Goal: Navigation & Orientation: Find specific page/section

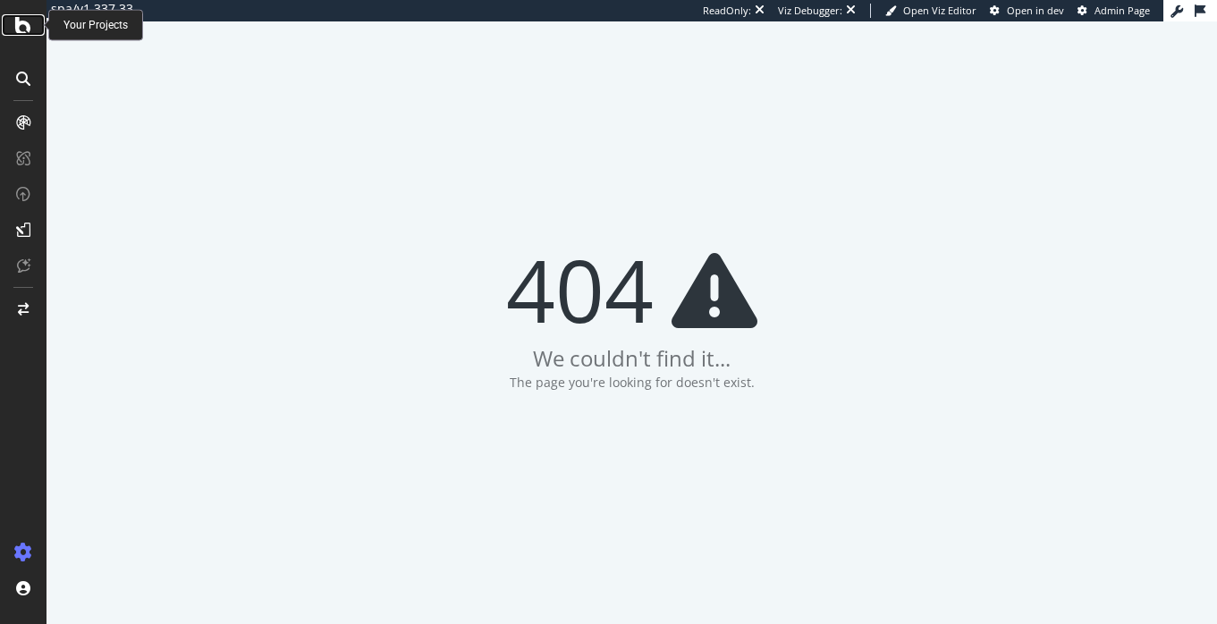
click at [16, 26] on icon at bounding box center [23, 24] width 16 height 21
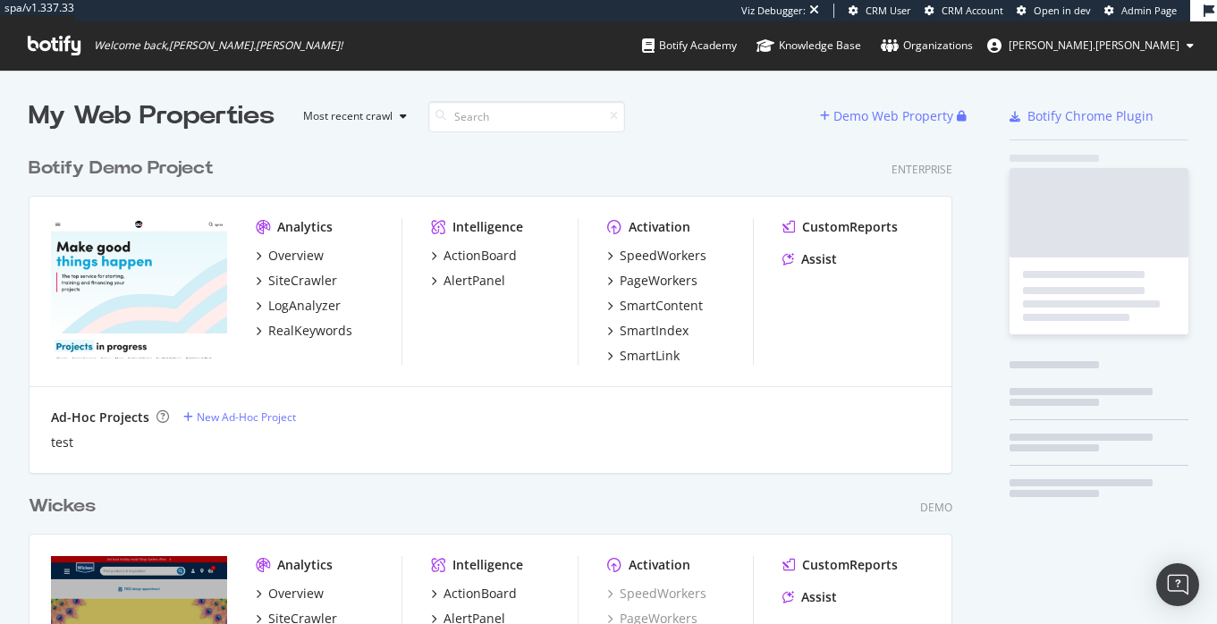
scroll to position [4101, 938]
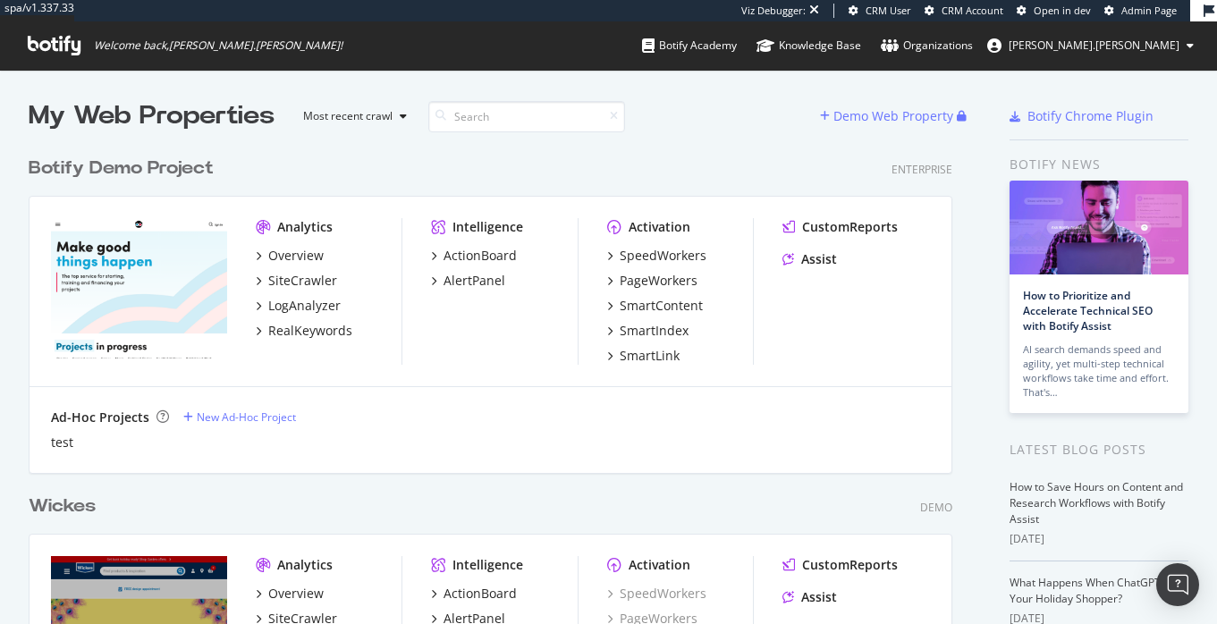
click at [1163, 13] on span "Admin Page" at bounding box center [1148, 10] width 55 height 13
